Goal: Use online tool/utility: Utilize a website feature to perform a specific function

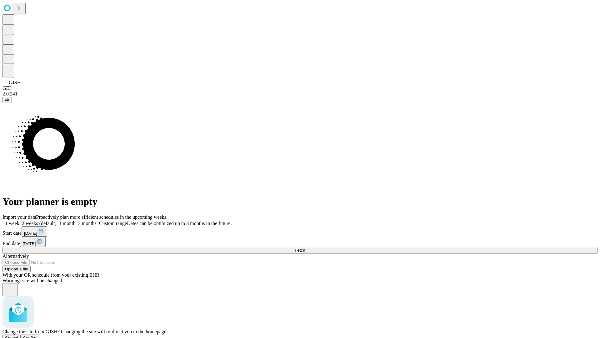
click at [38, 335] on span "Confirm" at bounding box center [30, 337] width 15 height 5
click at [76, 220] on label "1 month" at bounding box center [66, 222] width 19 height 5
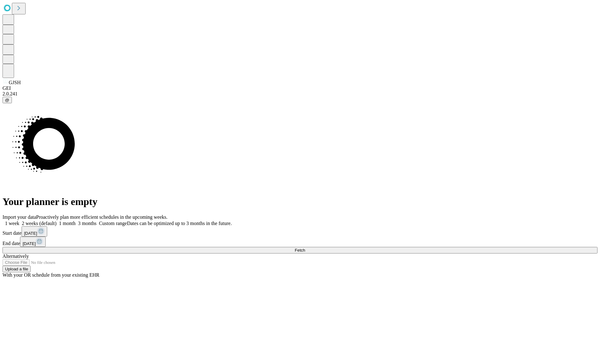
click at [305, 248] on span "Fetch" at bounding box center [300, 250] width 10 height 5
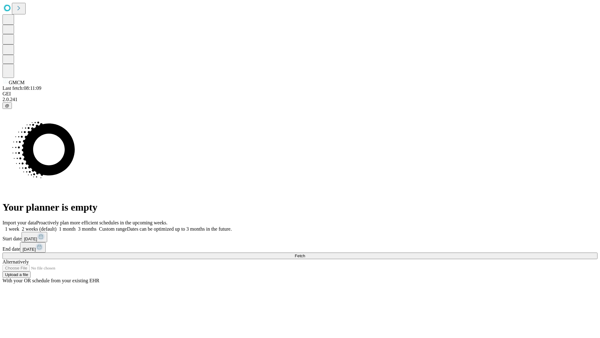
click at [76, 226] on label "1 month" at bounding box center [66, 228] width 19 height 5
click at [305, 253] on span "Fetch" at bounding box center [300, 255] width 10 height 5
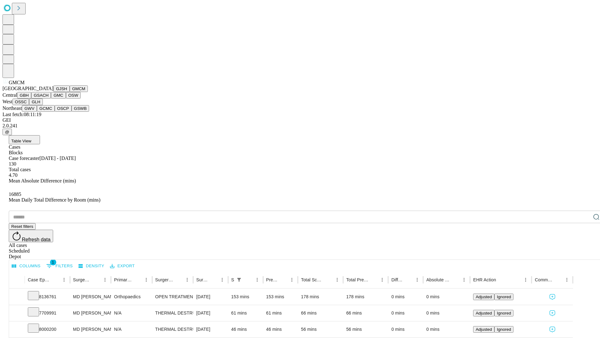
click at [31, 99] on button "GBH" at bounding box center [24, 95] width 14 height 7
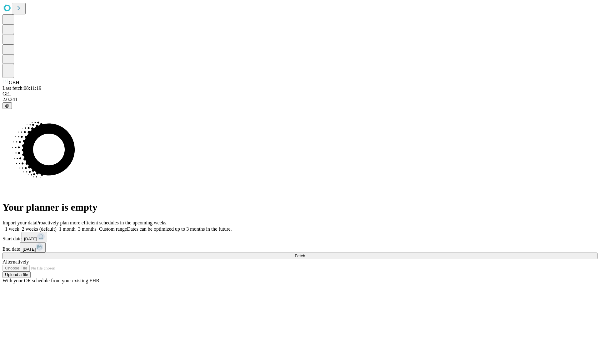
click at [305, 253] on span "Fetch" at bounding box center [300, 255] width 10 height 5
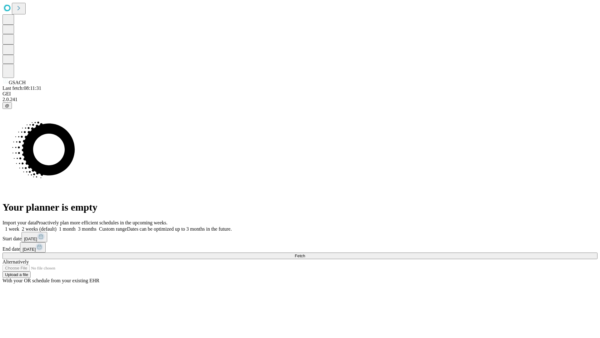
click at [76, 226] on label "1 month" at bounding box center [66, 228] width 19 height 5
click at [305, 253] on span "Fetch" at bounding box center [300, 255] width 10 height 5
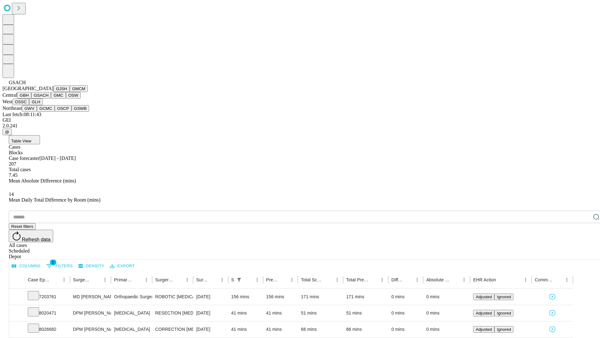
click at [51, 99] on button "GMC" at bounding box center [58, 95] width 15 height 7
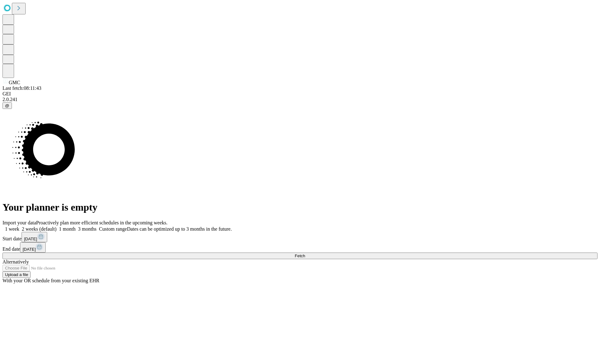
click at [305, 253] on span "Fetch" at bounding box center [300, 255] width 10 height 5
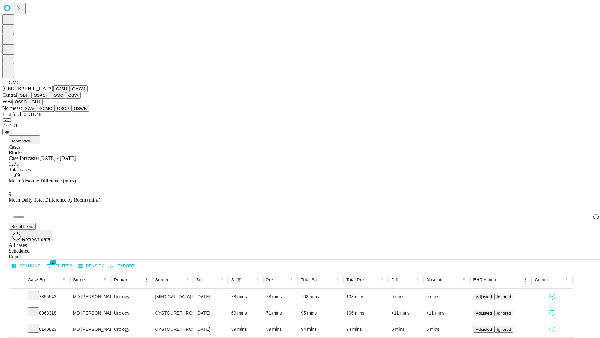
click at [66, 99] on button "OSW" at bounding box center [73, 95] width 15 height 7
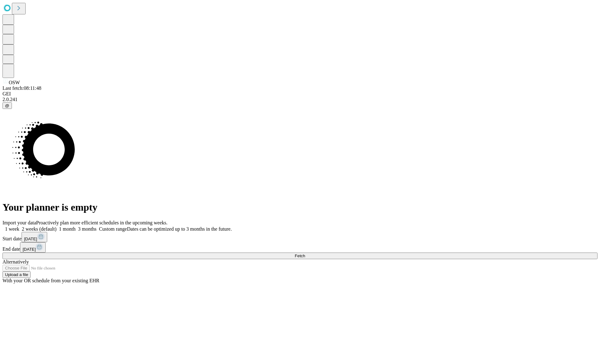
click at [76, 226] on label "1 month" at bounding box center [66, 228] width 19 height 5
click at [305, 253] on span "Fetch" at bounding box center [300, 255] width 10 height 5
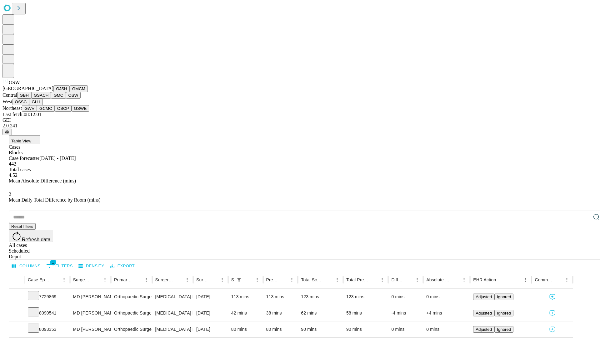
click at [29, 105] on button "OSSC" at bounding box center [21, 102] width 17 height 7
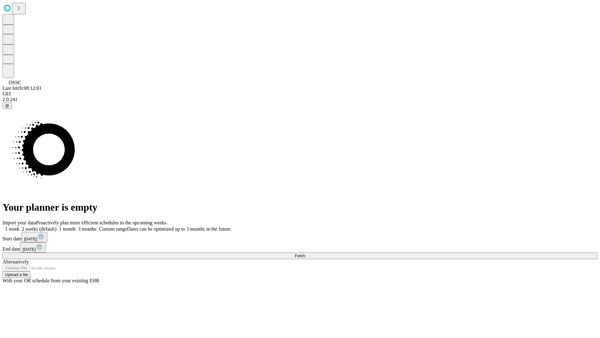
click at [76, 226] on label "1 month" at bounding box center [66, 228] width 19 height 5
click at [305, 253] on span "Fetch" at bounding box center [300, 255] width 10 height 5
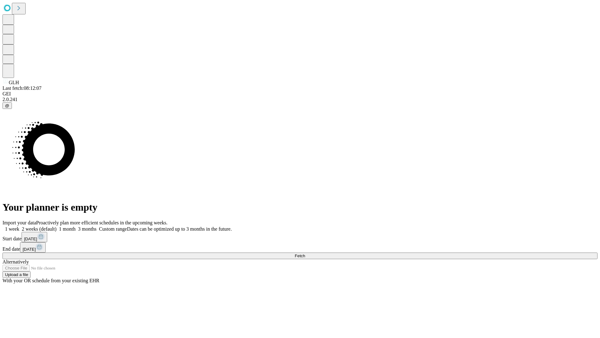
click at [76, 226] on label "1 month" at bounding box center [66, 228] width 19 height 5
click at [305, 253] on span "Fetch" at bounding box center [300, 255] width 10 height 5
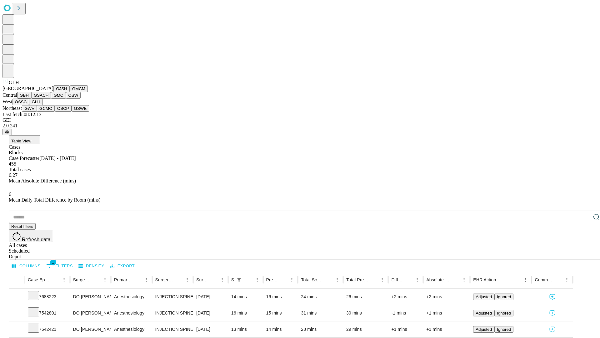
click at [37, 112] on button "GWV" at bounding box center [29, 108] width 15 height 7
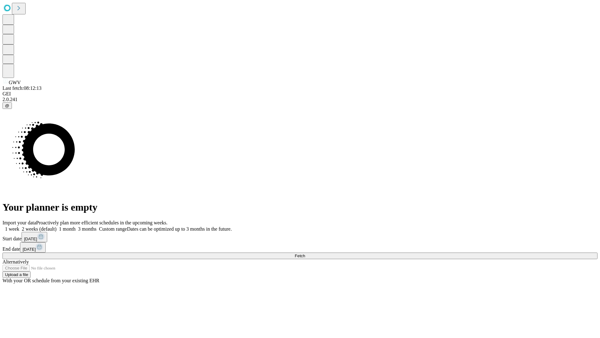
click at [76, 226] on label "1 month" at bounding box center [66, 228] width 19 height 5
click at [305, 253] on span "Fetch" at bounding box center [300, 255] width 10 height 5
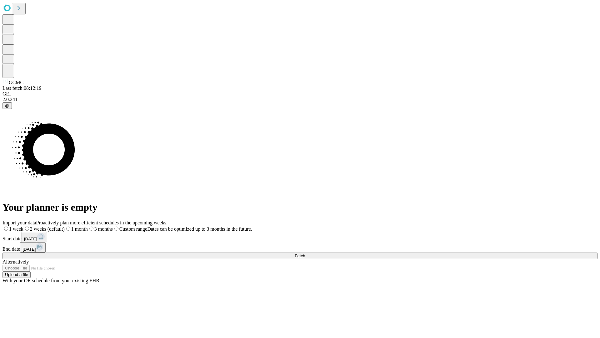
click at [88, 226] on label "1 month" at bounding box center [76, 228] width 23 height 5
click at [305, 253] on span "Fetch" at bounding box center [300, 255] width 10 height 5
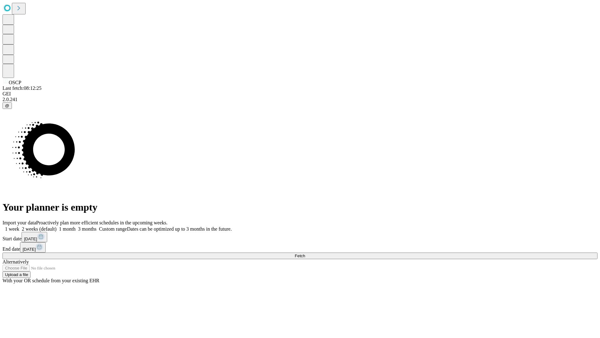
click at [76, 226] on label "1 month" at bounding box center [66, 228] width 19 height 5
click at [305, 253] on span "Fetch" at bounding box center [300, 255] width 10 height 5
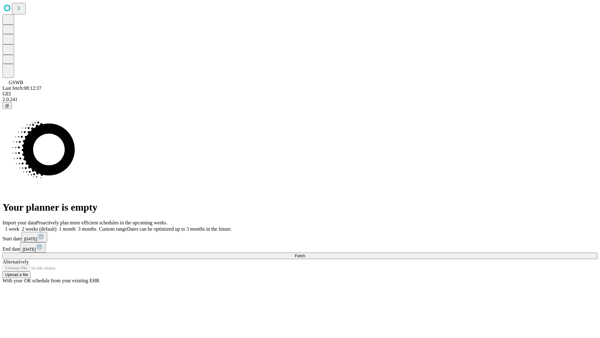
click at [76, 226] on label "1 month" at bounding box center [66, 228] width 19 height 5
click at [305, 253] on span "Fetch" at bounding box center [300, 255] width 10 height 5
